Goal: Transaction & Acquisition: Purchase product/service

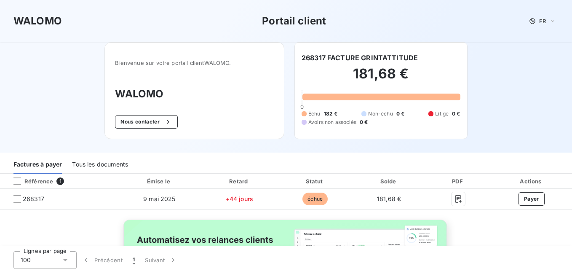
scroll to position [76, 0]
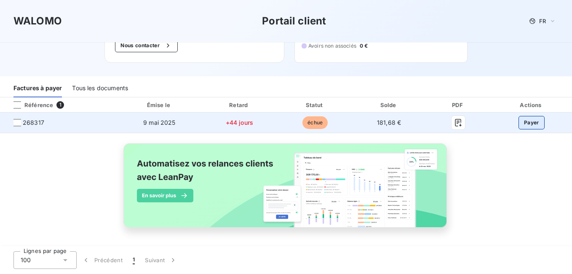
click at [527, 122] on button "Payer" at bounding box center [531, 122] width 26 height 13
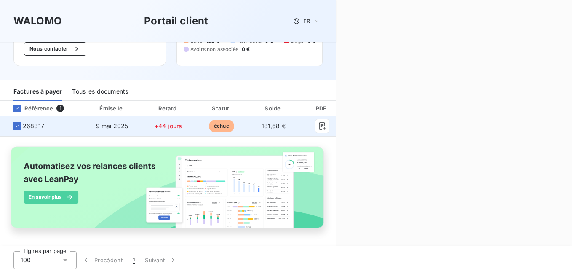
scroll to position [74, 0]
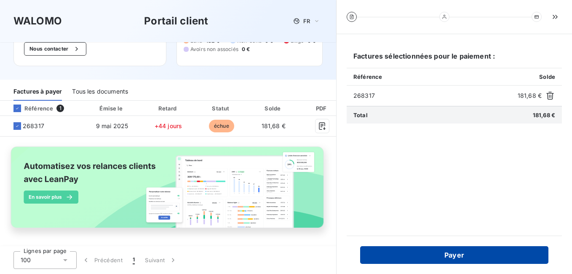
click at [468, 255] on button "Payer" at bounding box center [454, 255] width 188 height 18
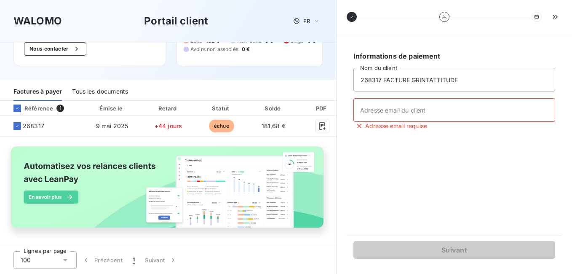
click at [406, 196] on div "Informations de paiement 268317 FACTURE GRINTATTITUDE Nom du client Adresse ema…" at bounding box center [453, 134] width 215 height 181
click at [238, 19] on div "WALOMO Portail client FR" at bounding box center [167, 20] width 309 height 15
click at [253, 20] on div "WALOMO Portail client FR" at bounding box center [167, 20] width 309 height 15
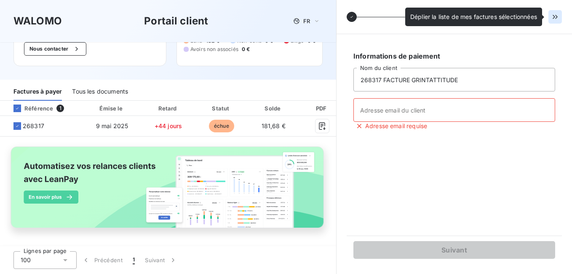
click at [554, 17] on icon "button" at bounding box center [554, 17] width 5 height 4
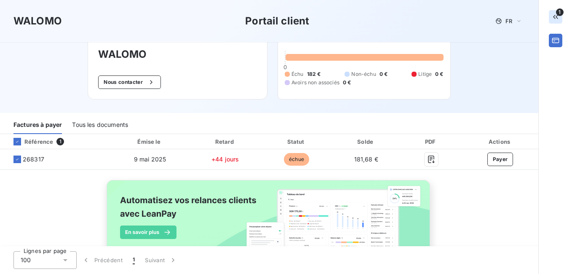
scroll to position [76, 0]
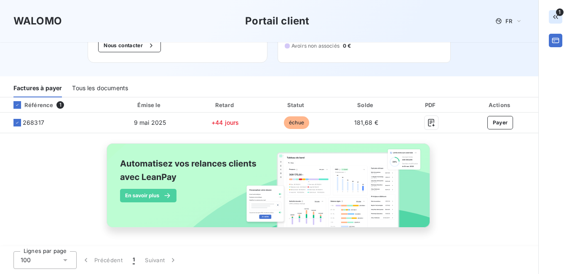
click at [89, 88] on div "Tous les documents" at bounding box center [100, 89] width 56 height 18
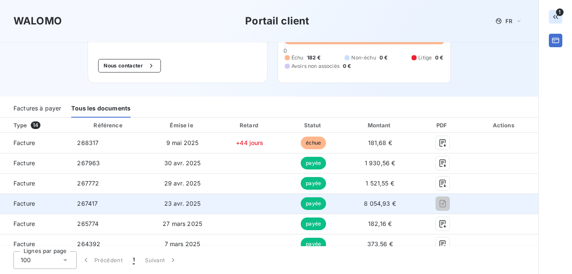
scroll to position [34, 0]
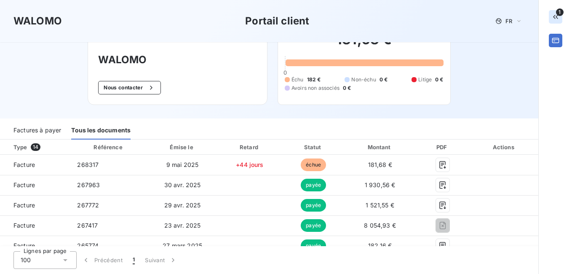
click at [484, 79] on div "WALOMO Portail client FR Bienvenue sur votre portail client WALOMO . WALOMO Nou…" at bounding box center [269, 42] width 538 height 152
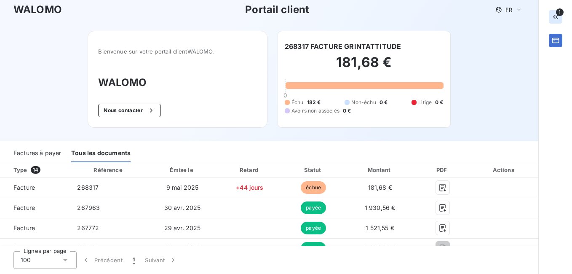
scroll to position [0, 0]
